Goal: Find specific page/section: Find specific page/section

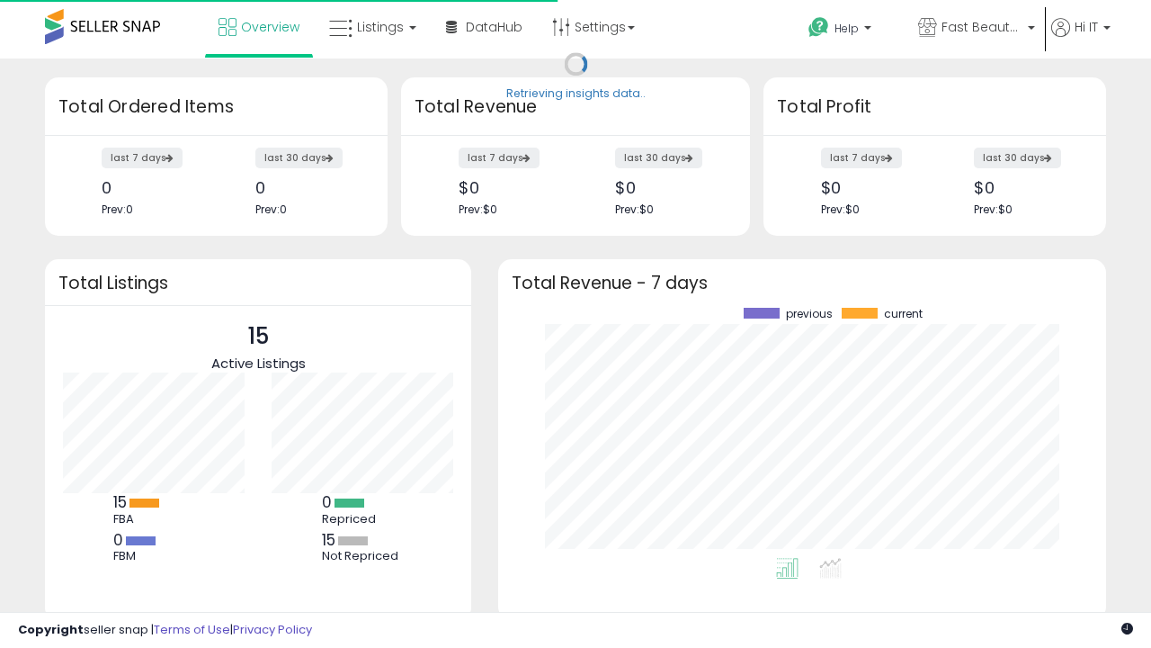
scroll to position [250, 572]
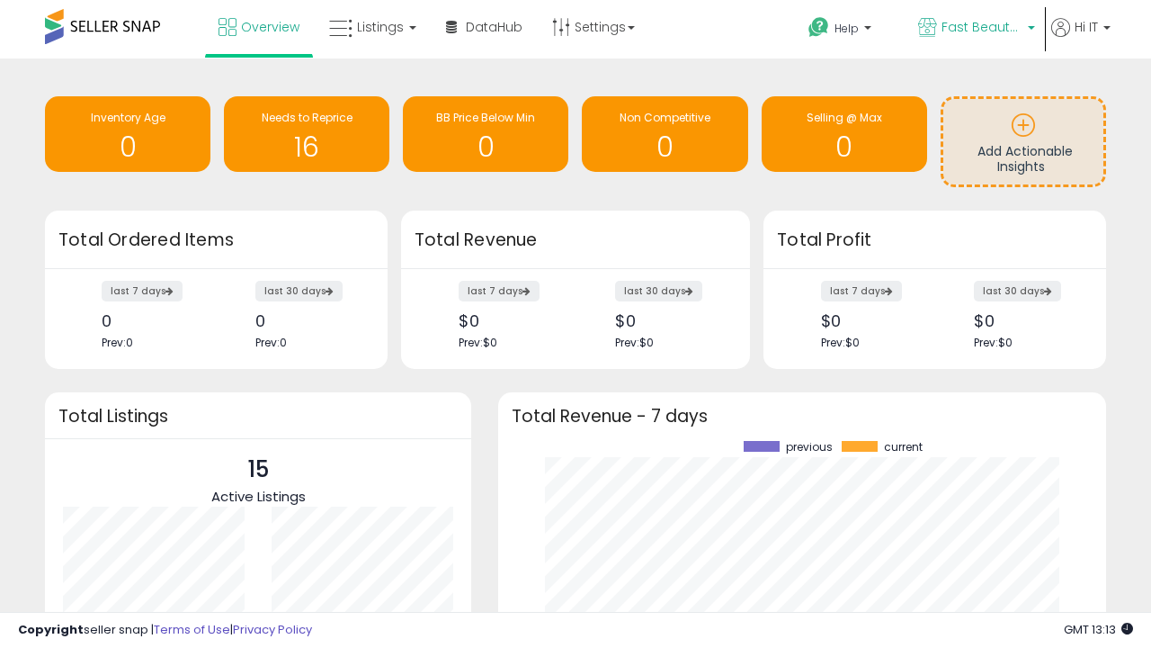
click at [975, 29] on span "Fast Beauty ([GEOGRAPHIC_DATA])" at bounding box center [982, 27] width 81 height 18
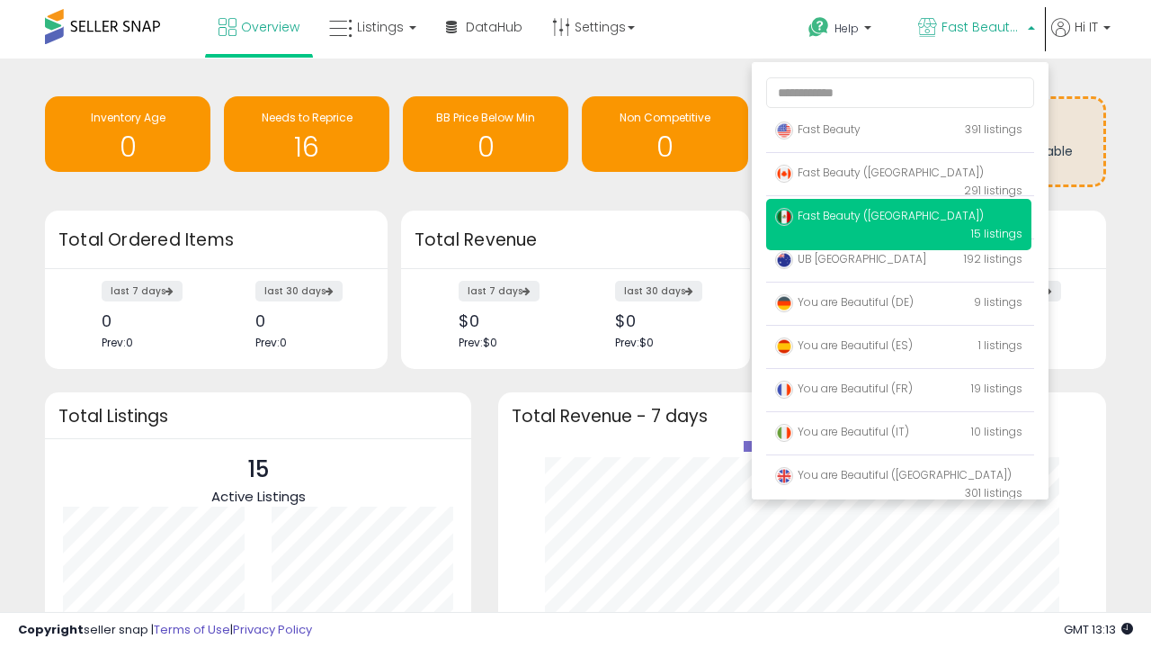
click at [899, 478] on span "You are Beautiful ([GEOGRAPHIC_DATA])" at bounding box center [893, 474] width 237 height 15
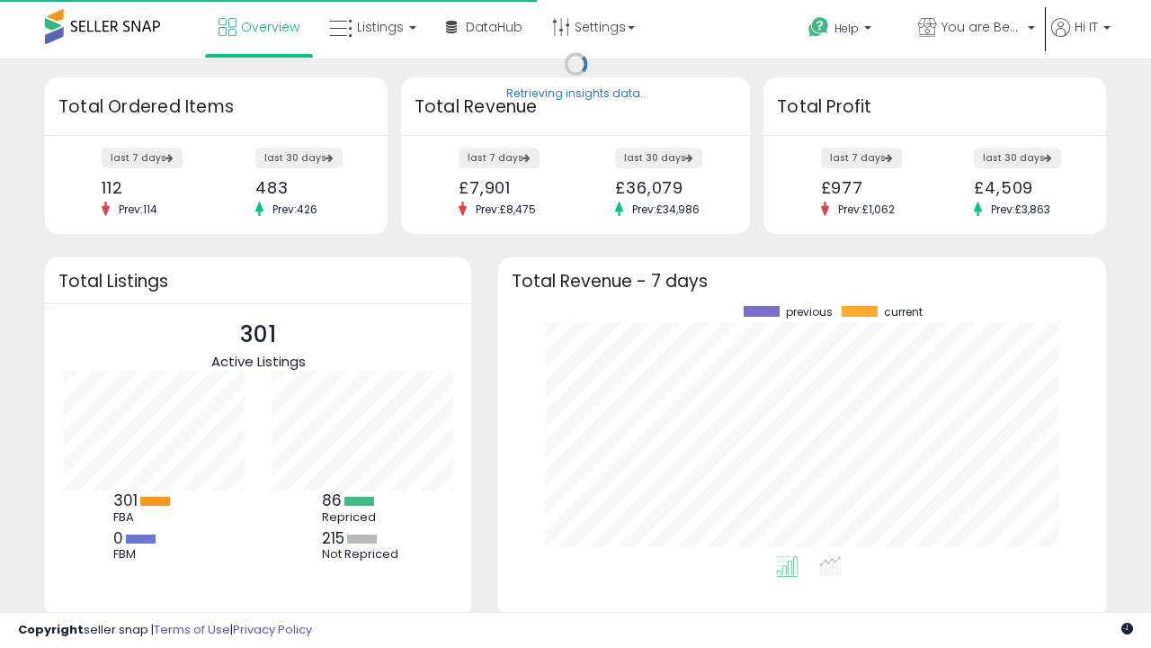
scroll to position [250, 572]
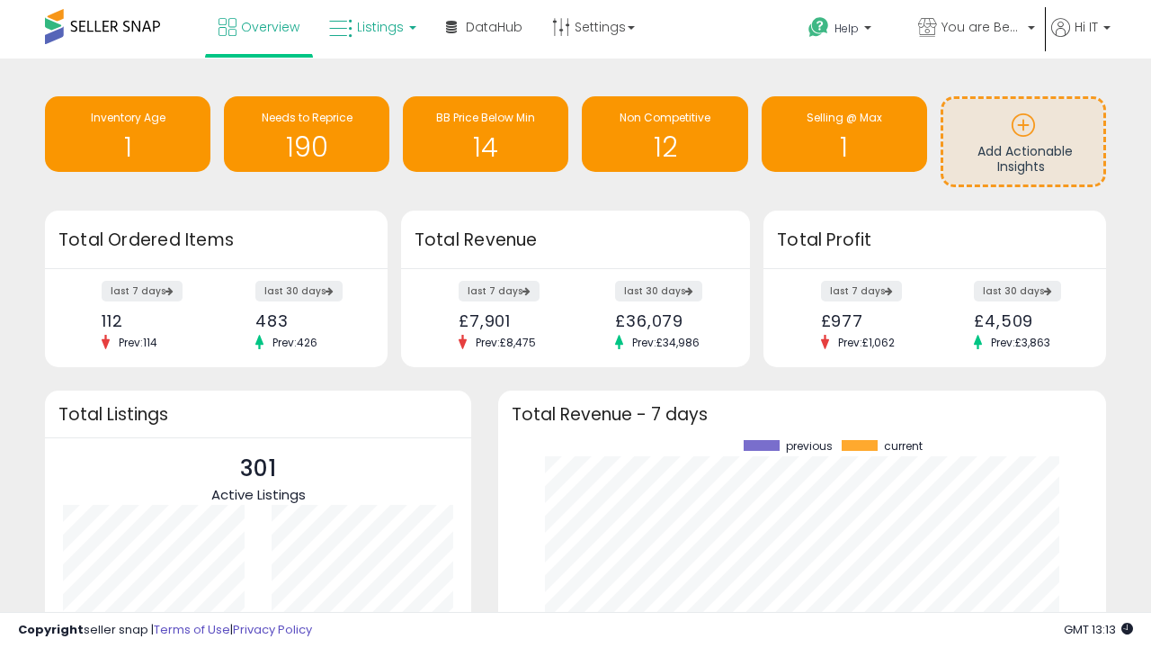
click at [371, 27] on span "Listings" at bounding box center [380, 27] width 47 height 18
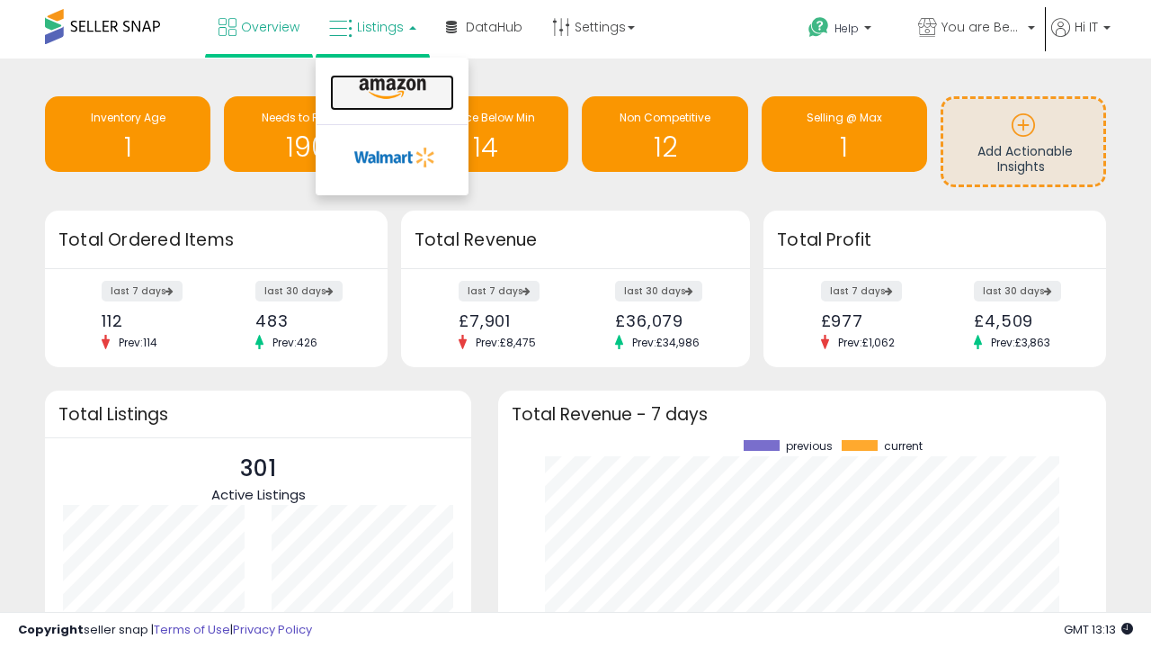
click at [390, 89] on icon at bounding box center [393, 88] width 78 height 23
